Goal: Information Seeking & Learning: Learn about a topic

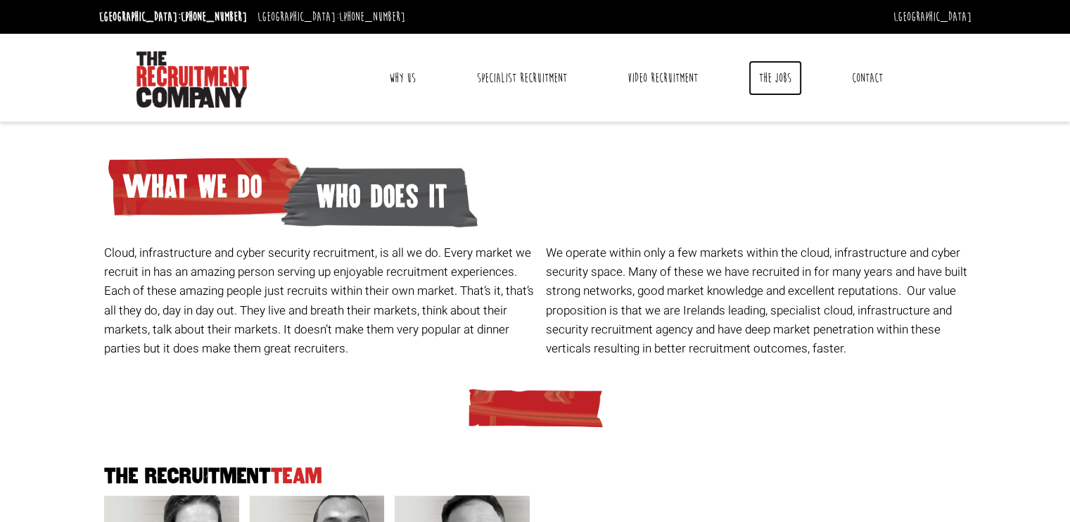
click at [766, 70] on link "The Jobs" at bounding box center [774, 77] width 53 height 35
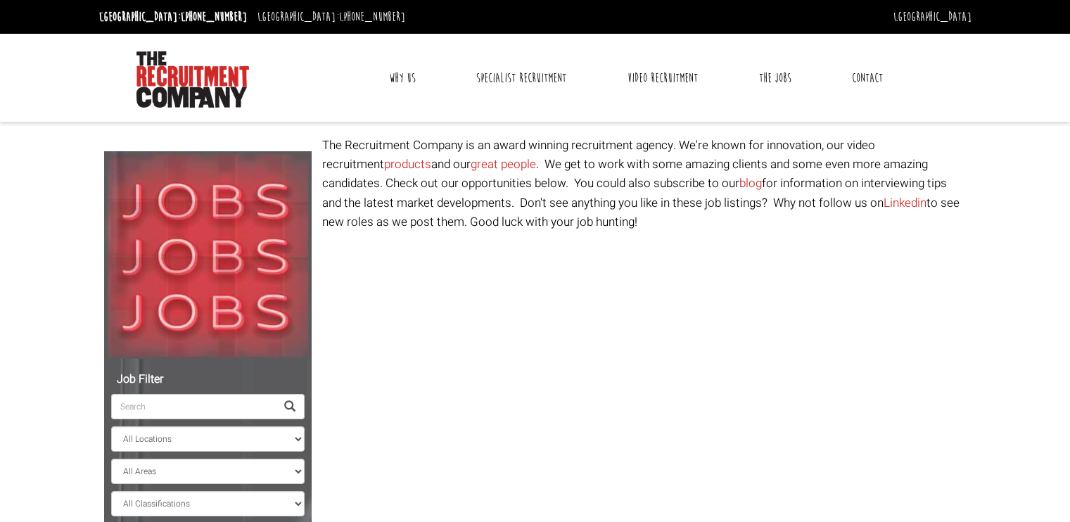
select select "Ireland"
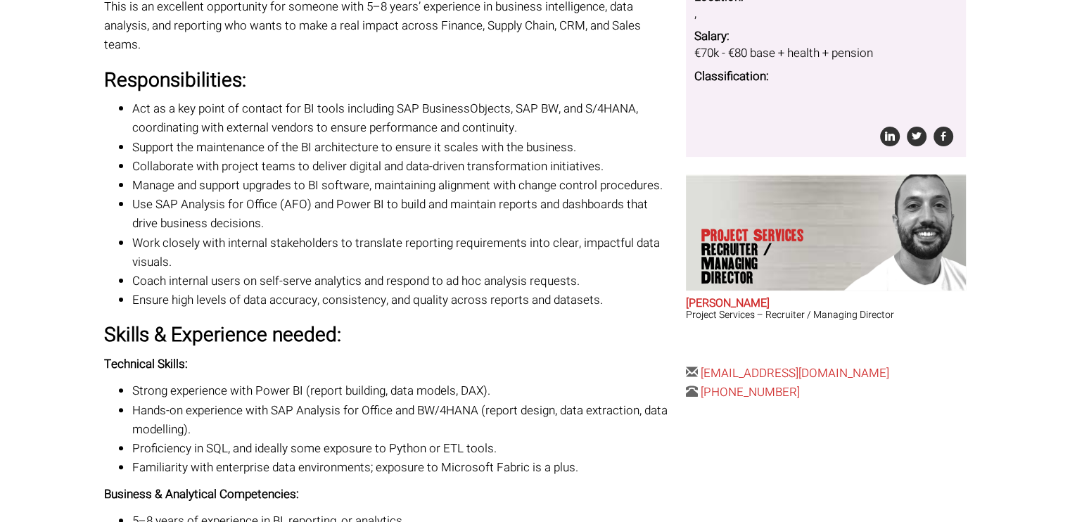
scroll to position [352, 0]
